Goal: Find specific page/section: Find specific page/section

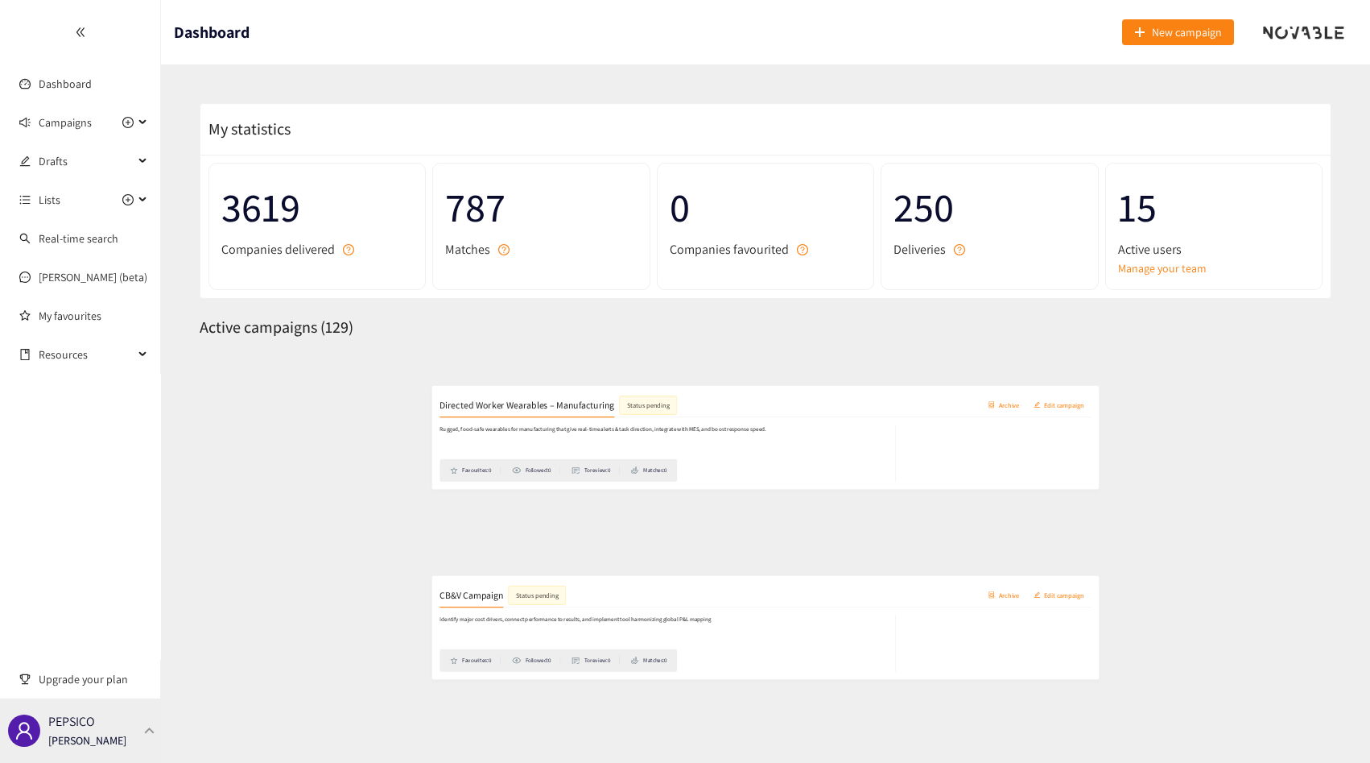
click at [118, 720] on div "PEPSICO [PERSON_NAME]" at bounding box center [87, 730] width 78 height 24
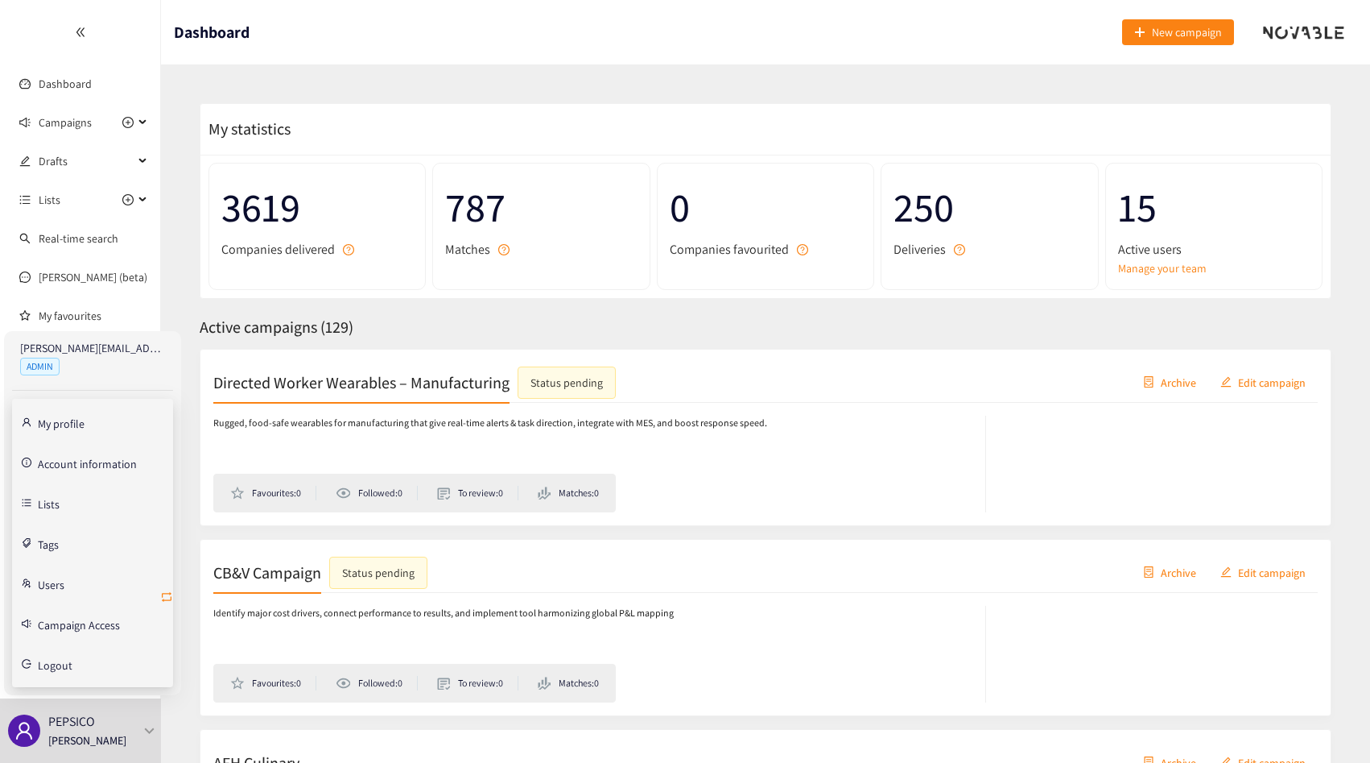
click at [167, 591] on icon "retweet" at bounding box center [166, 596] width 13 height 13
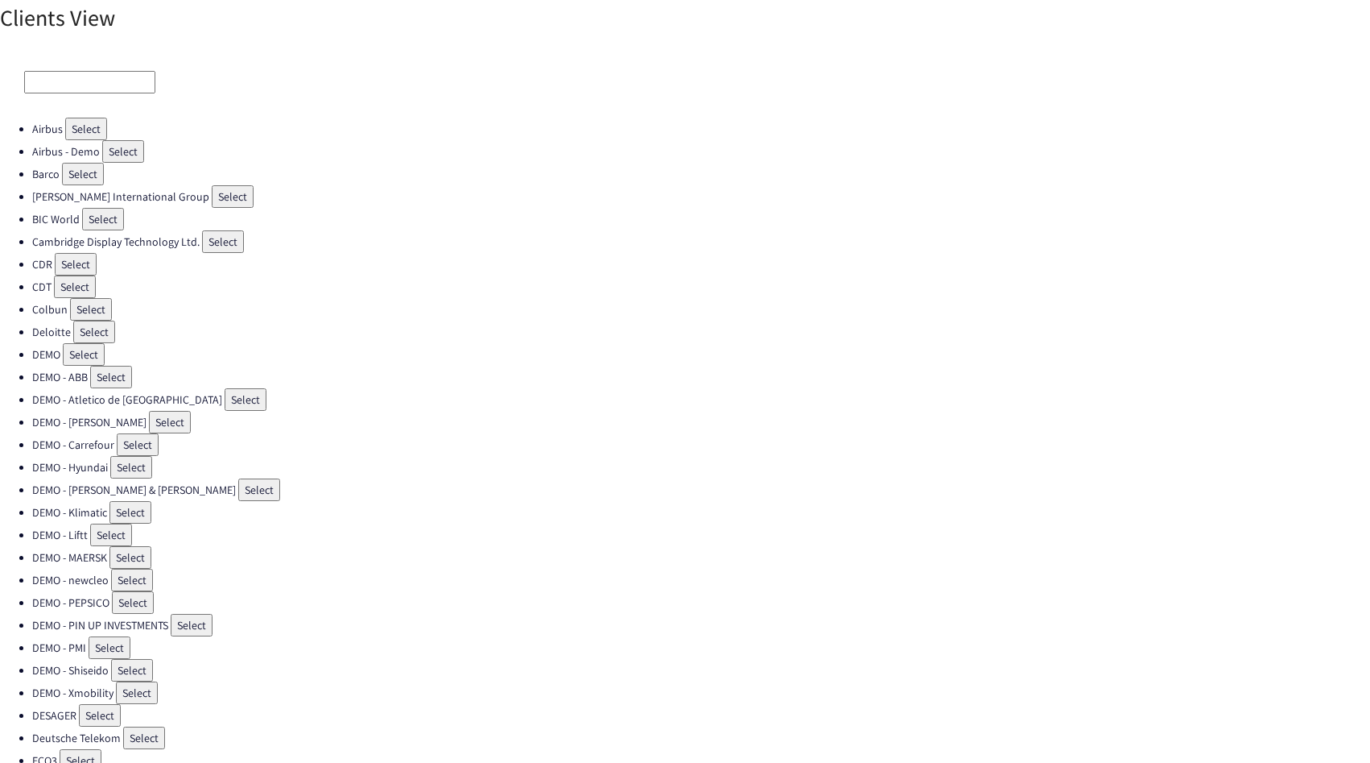
click at [99, 89] on input at bounding box center [89, 82] width 131 height 23
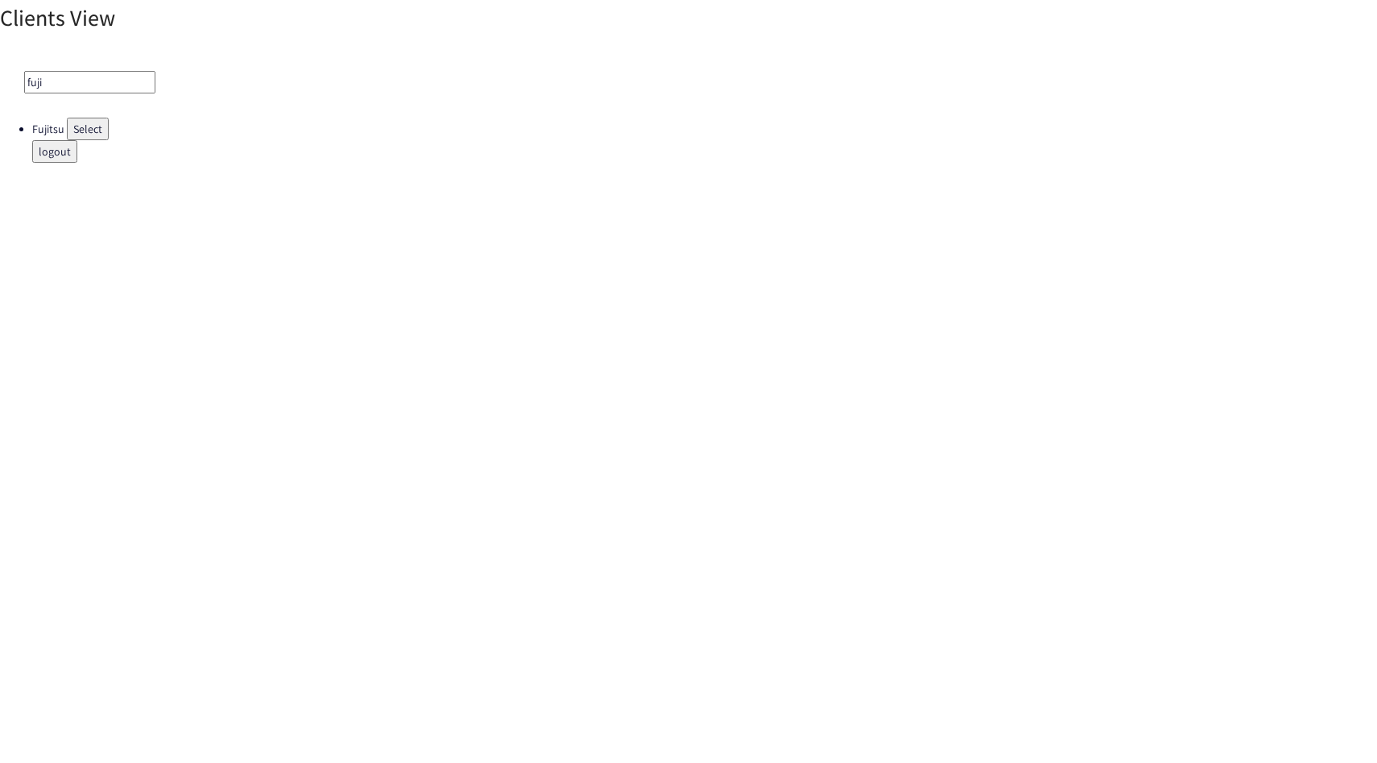
type input "fuji"
click at [99, 130] on button "Select" at bounding box center [88, 129] width 42 height 23
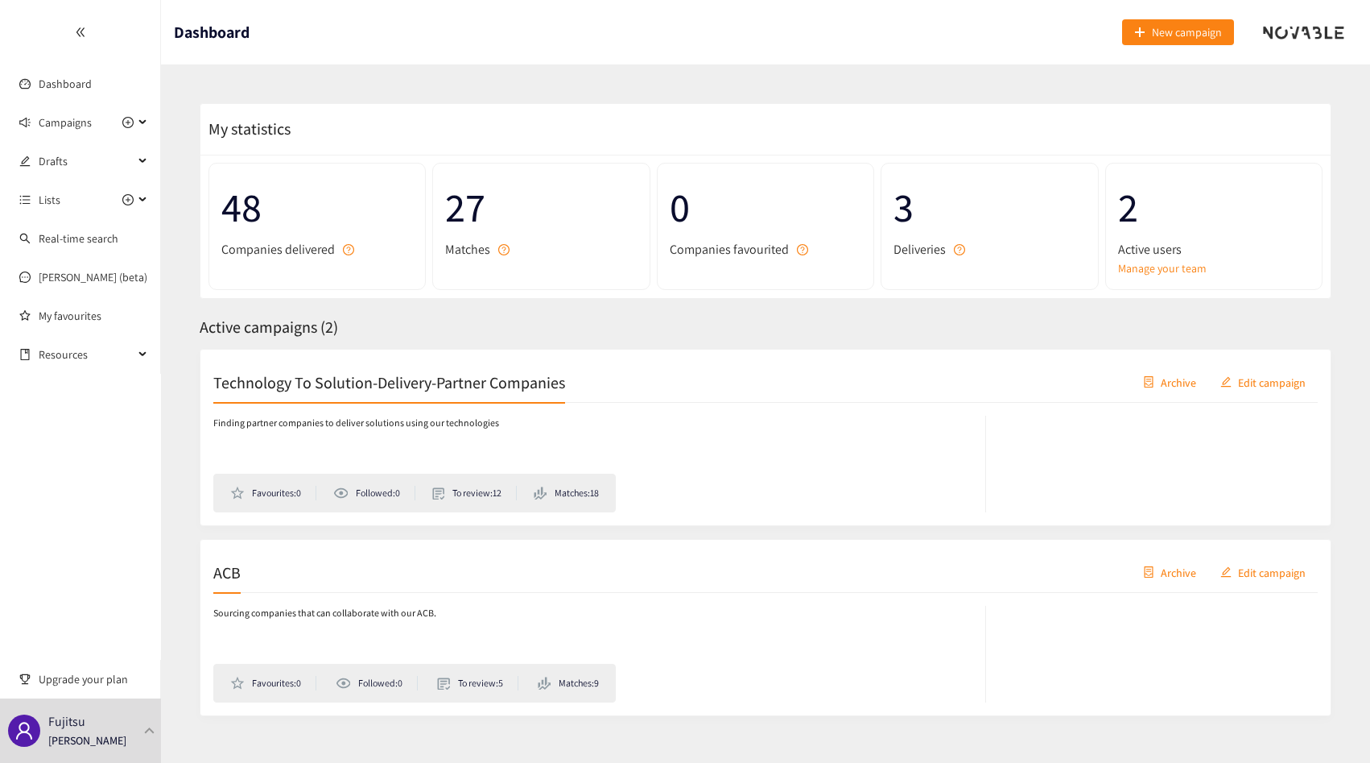
click at [514, 380] on h2 "Technology To Solution-Delivery-Partner Companies" at bounding box center [389, 381] width 352 height 23
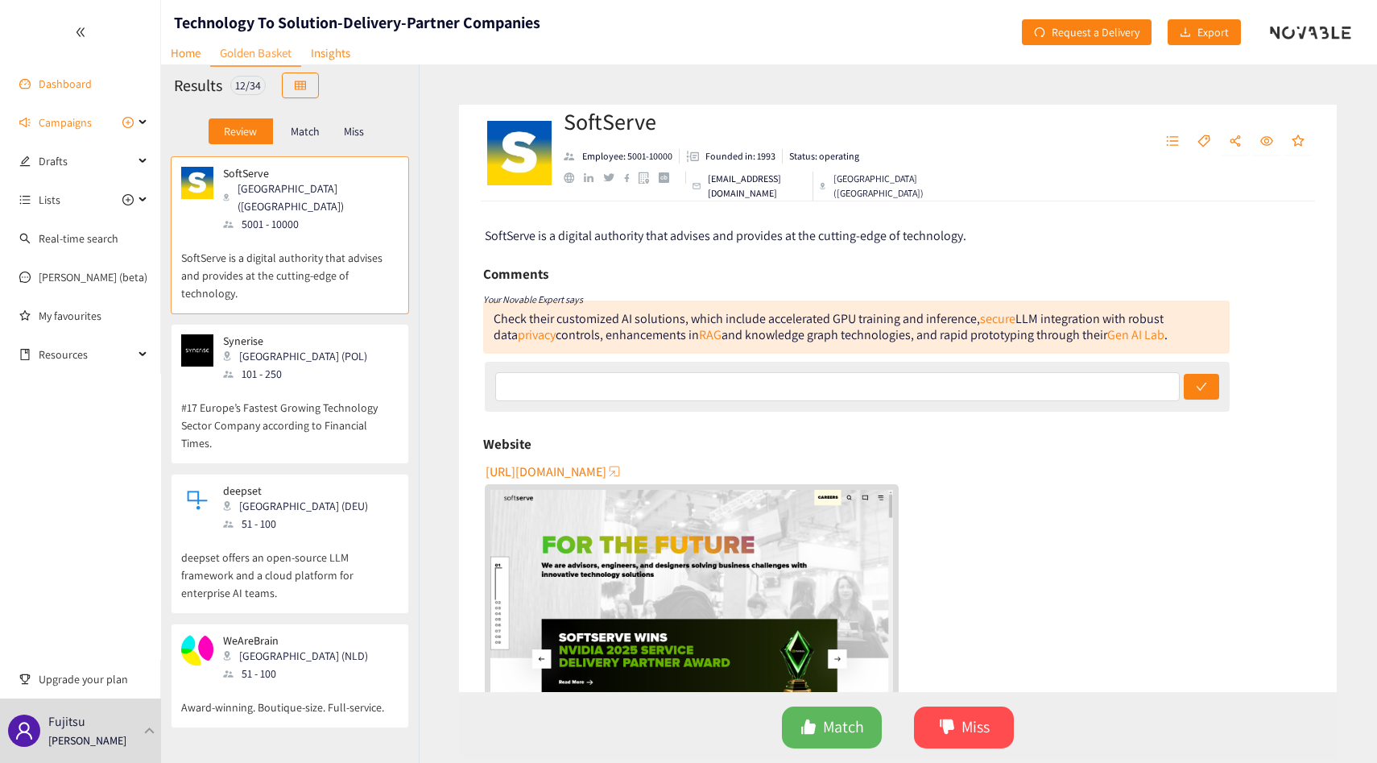
click at [39, 78] on link "Dashboard" at bounding box center [65, 83] width 53 height 14
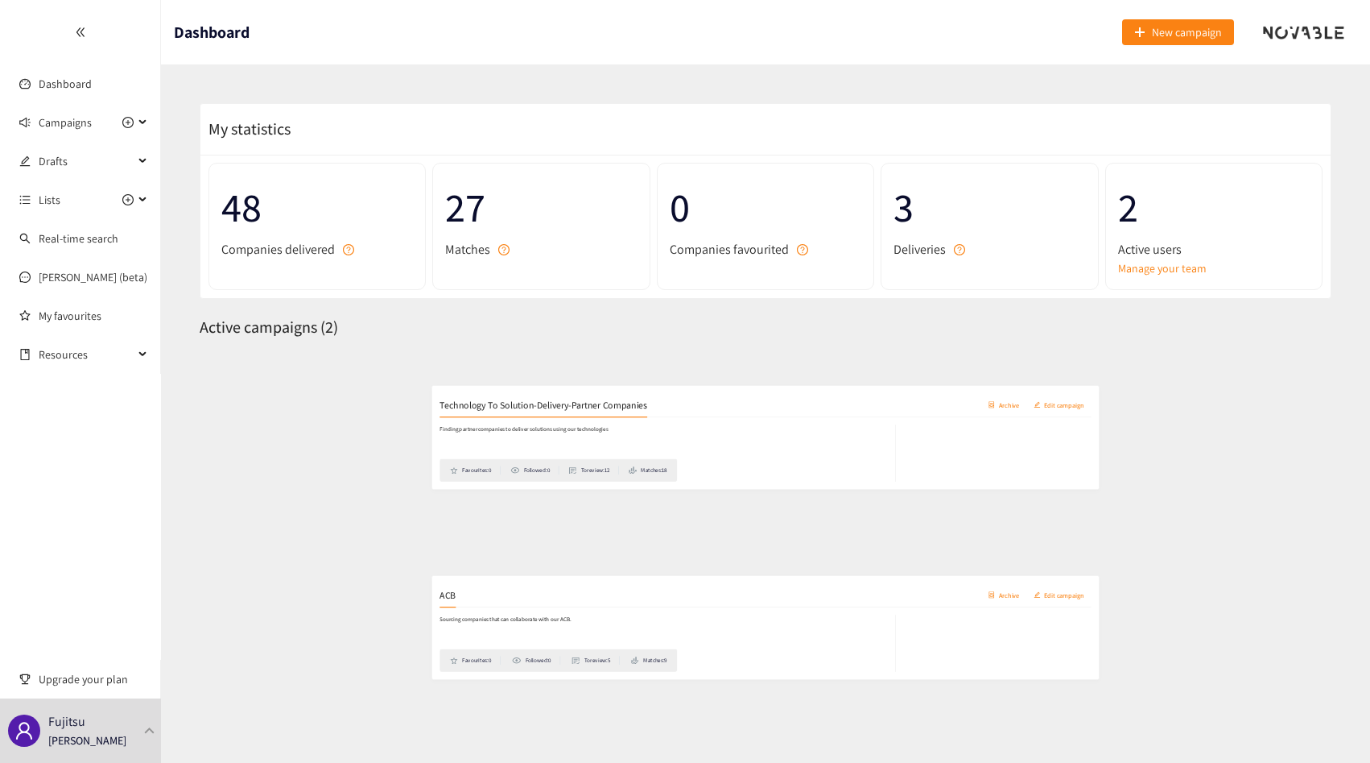
click at [312, 593] on div "Sourcing companies that can collaborate with our ACB. Favourites: 0 Followed: 0…" at bounding box center [765, 648] width 1105 height 110
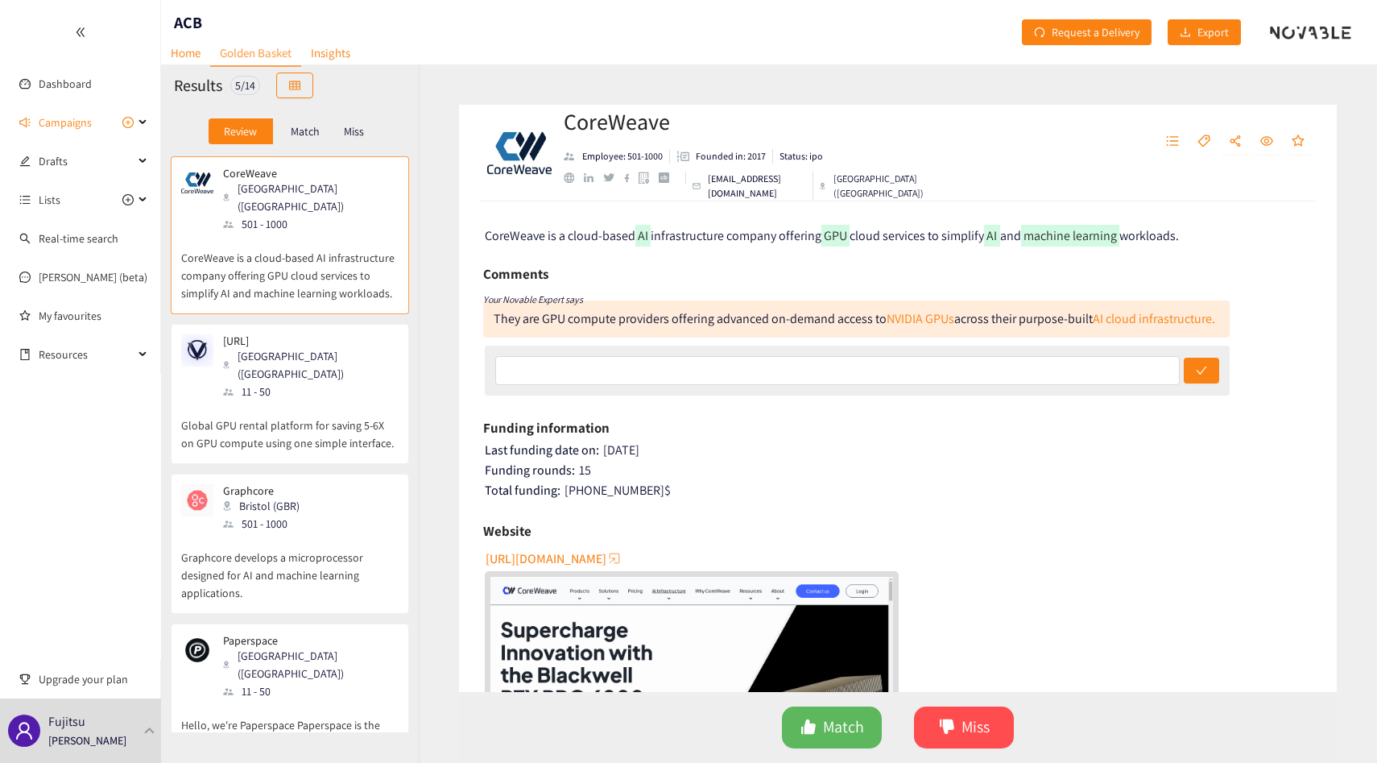
click at [296, 122] on div "Match" at bounding box center [305, 131] width 64 height 26
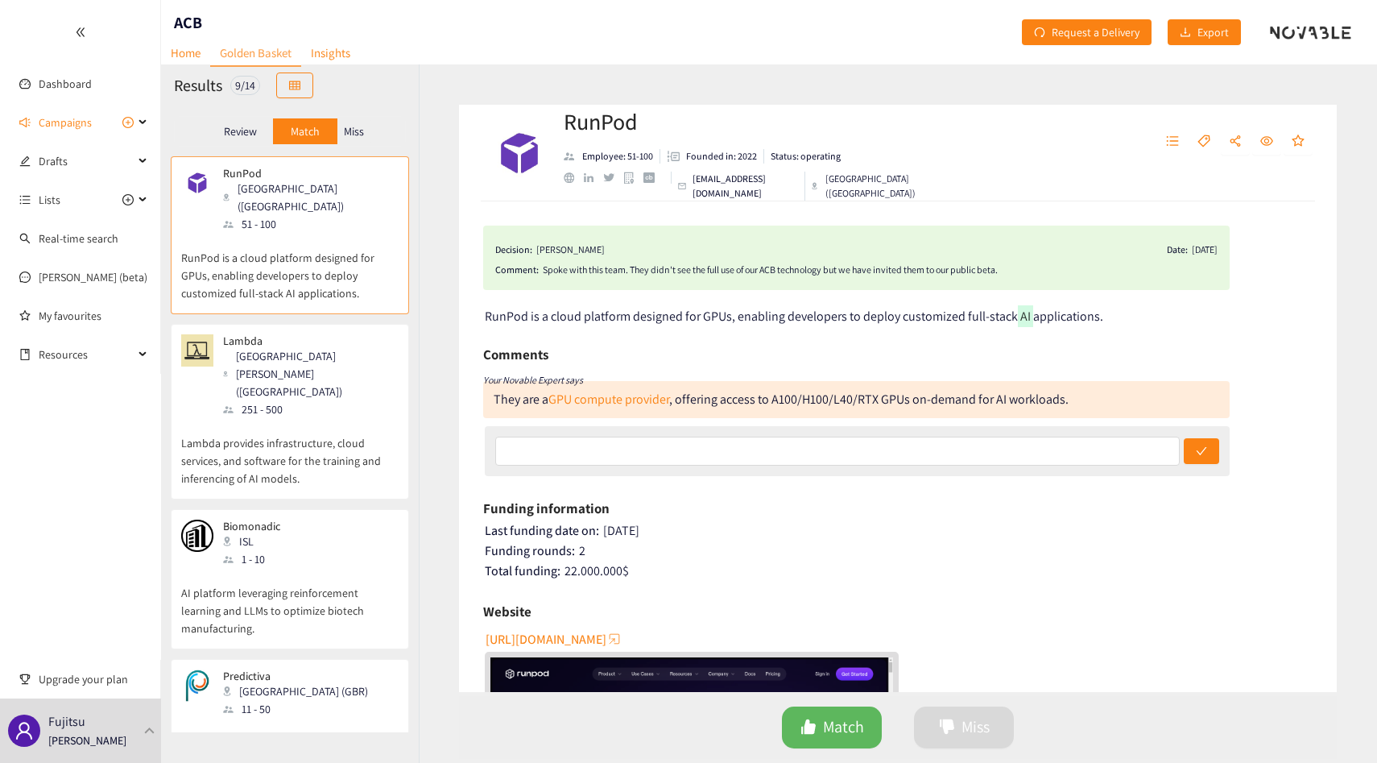
click at [351, 130] on p "Miss" at bounding box center [354, 131] width 20 height 13
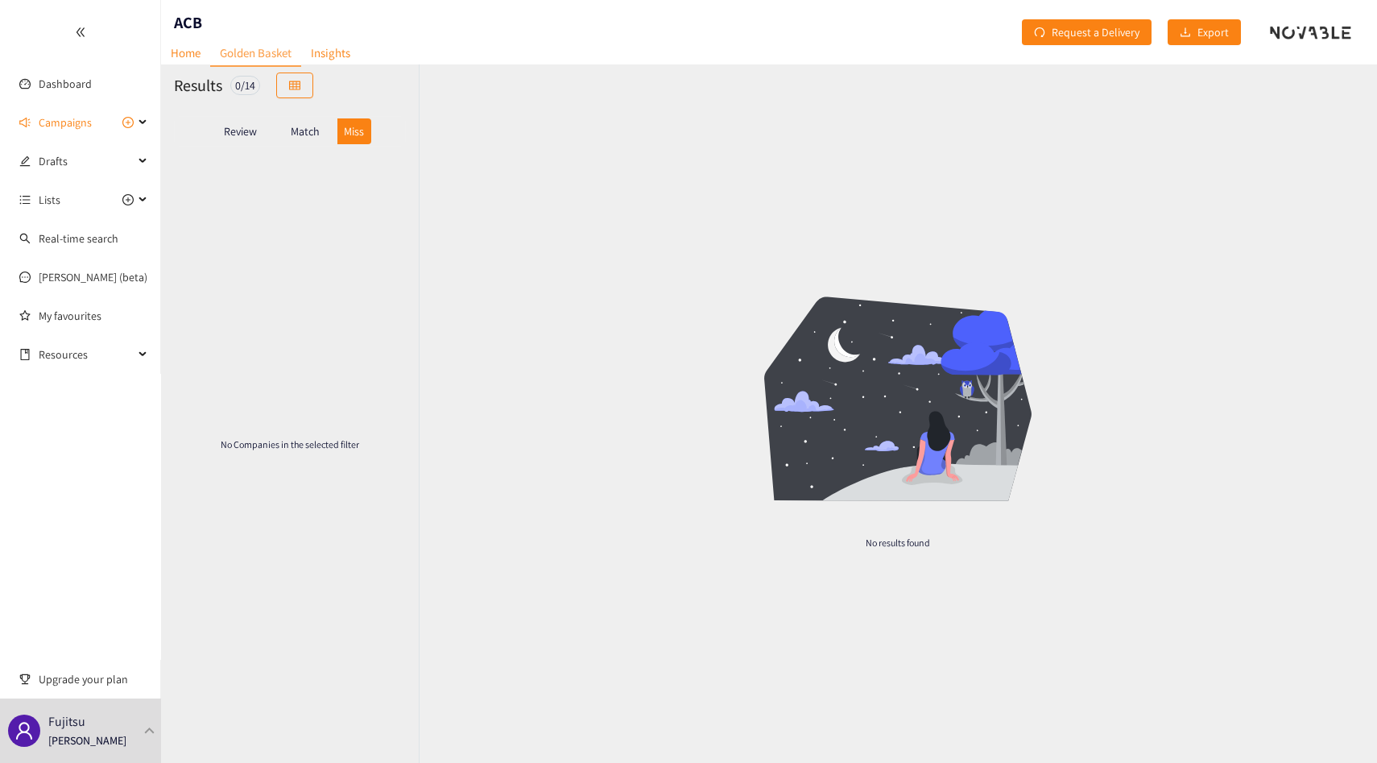
click at [243, 130] on p "Review" at bounding box center [240, 131] width 33 height 13
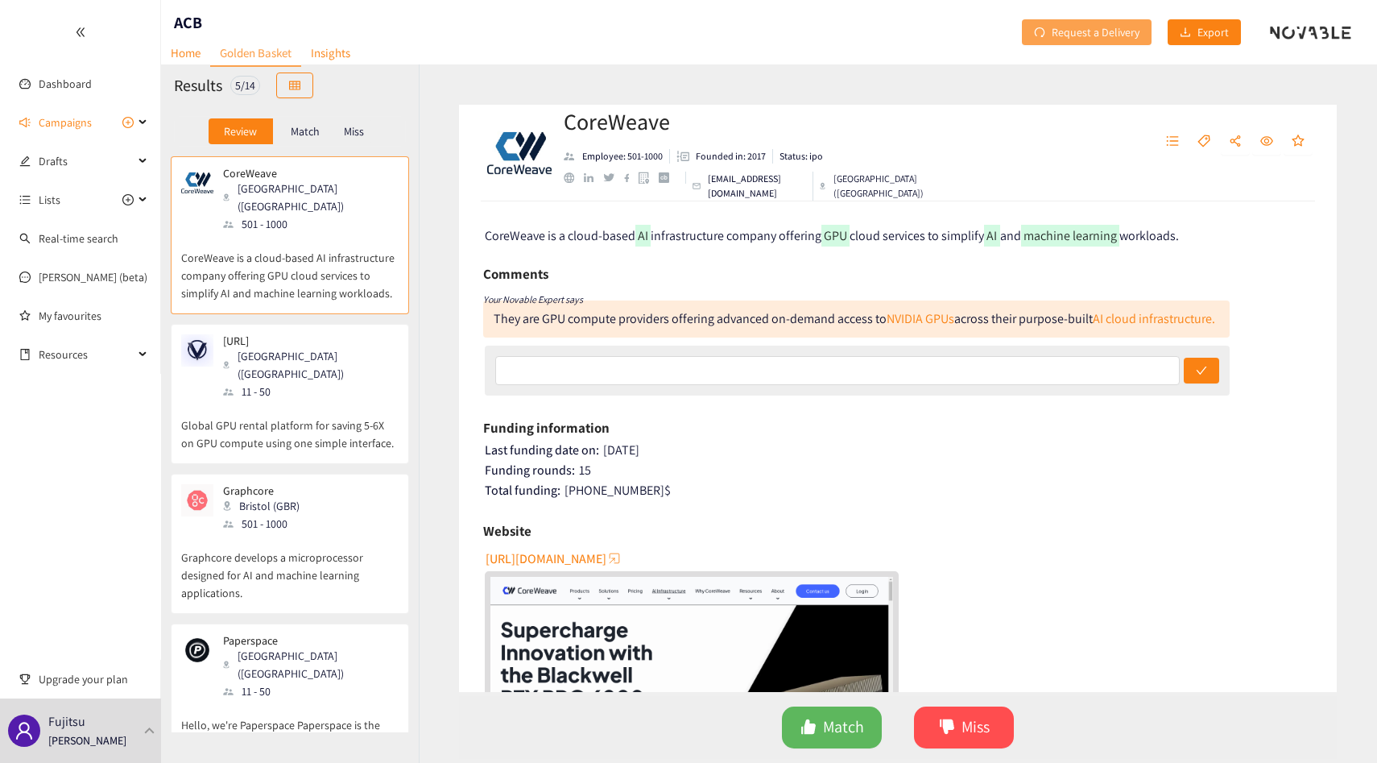
click at [1064, 33] on span "Request a Delivery" at bounding box center [1096, 32] width 88 height 18
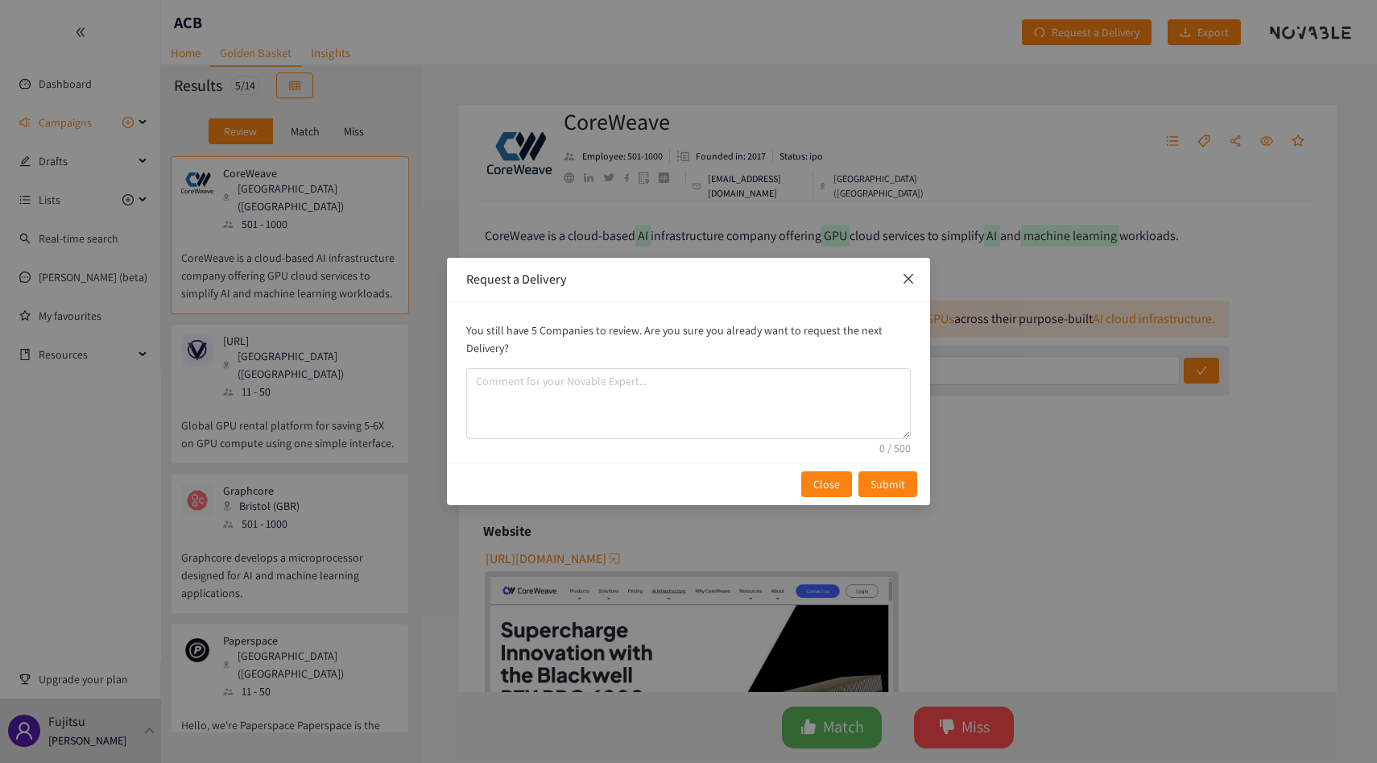
click at [916, 275] on span "Close" at bounding box center [908, 279] width 43 height 43
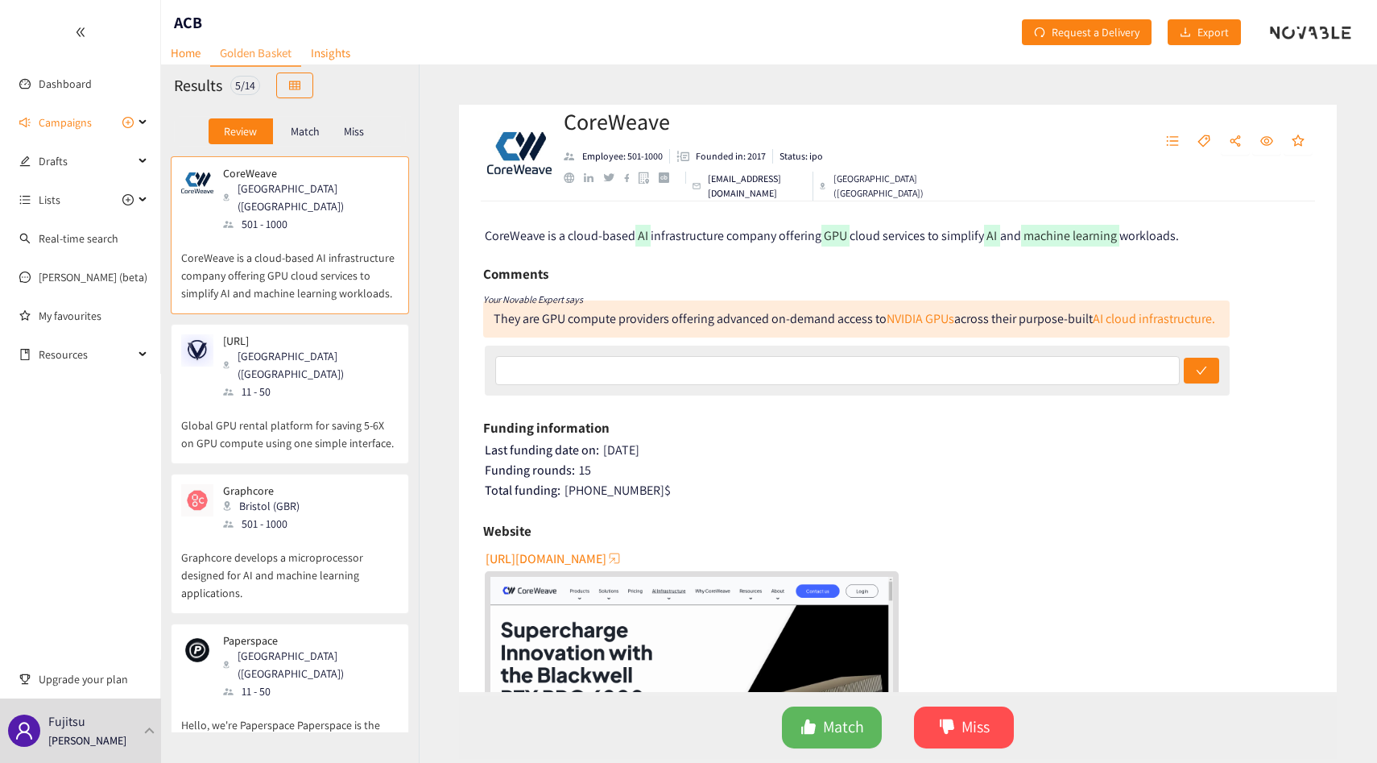
click at [38, 66] on ul "Dashboard Campaigns Drafts Lists Real-time search [PERSON_NAME] (beta) My favou…" at bounding box center [80, 187] width 161 height 374
click at [39, 79] on link "Dashboard" at bounding box center [65, 83] width 53 height 14
